Goal: Task Accomplishment & Management: Manage account settings

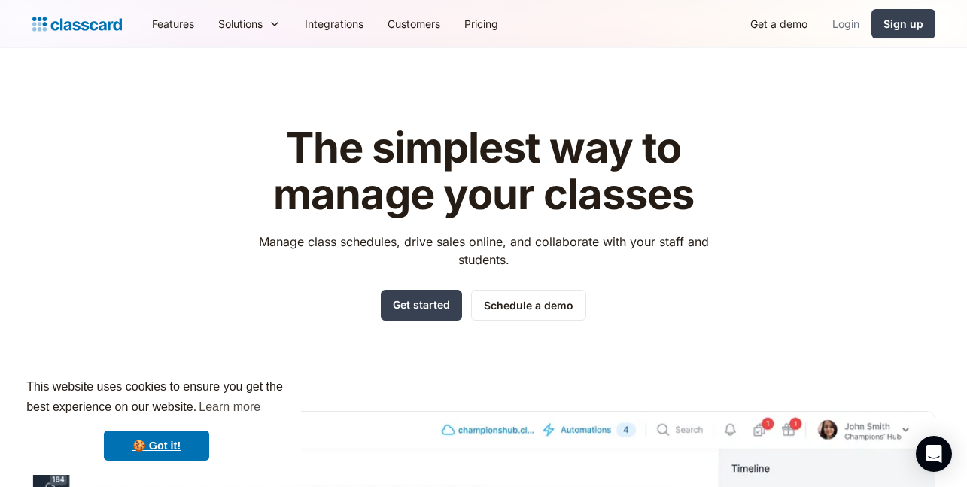
click at [844, 28] on link "Login" at bounding box center [845, 24] width 51 height 34
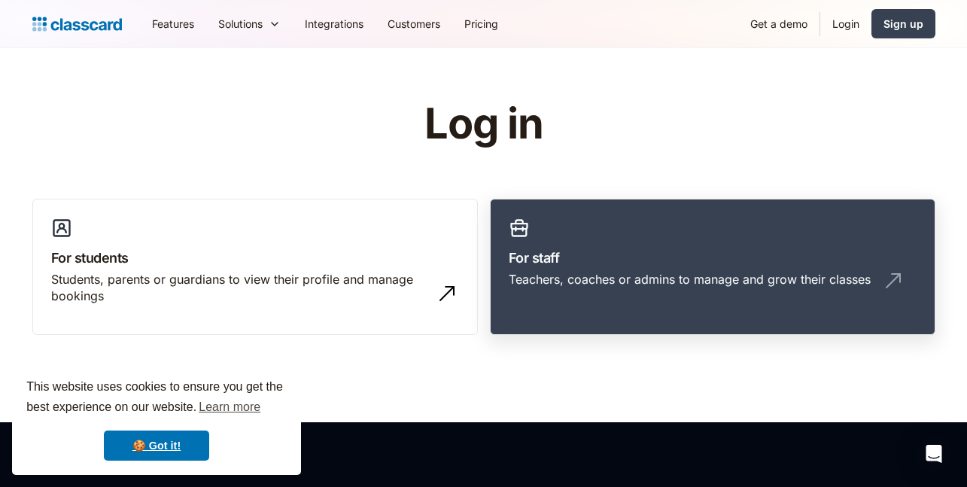
click at [625, 314] on link "For staff Teachers, coaches or admins to manage and grow their classes" at bounding box center [713, 267] width 446 height 137
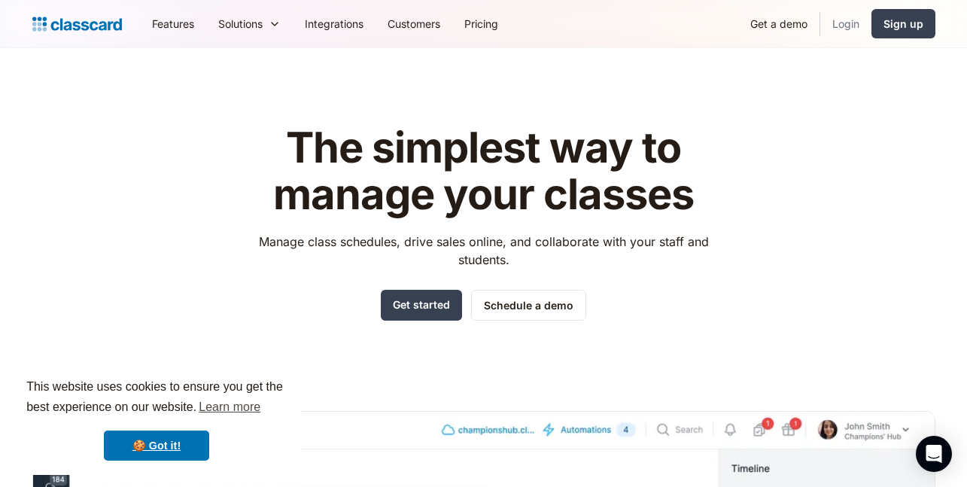
click at [847, 14] on link "Login" at bounding box center [845, 24] width 51 height 34
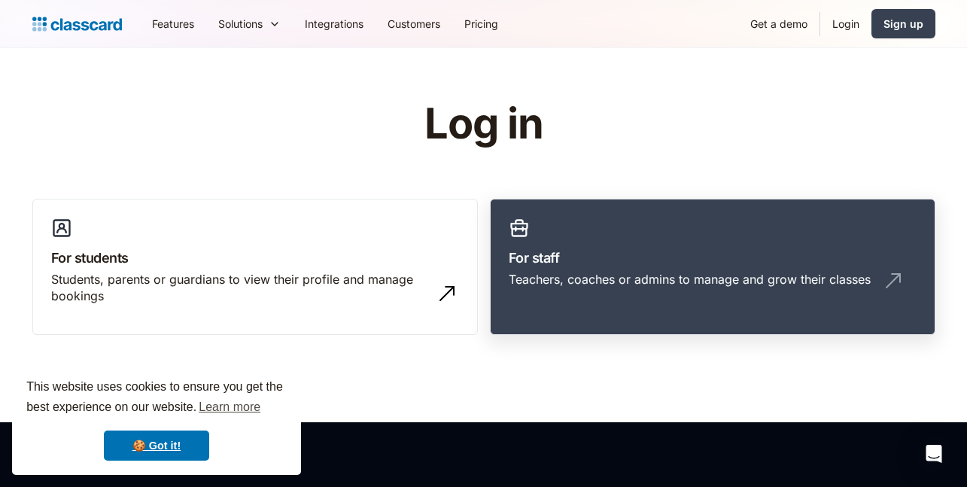
click at [658, 246] on link "For staff Teachers, coaches or admins to manage and grow their classes" at bounding box center [713, 267] width 446 height 137
